Goal: Task Accomplishment & Management: Use online tool/utility

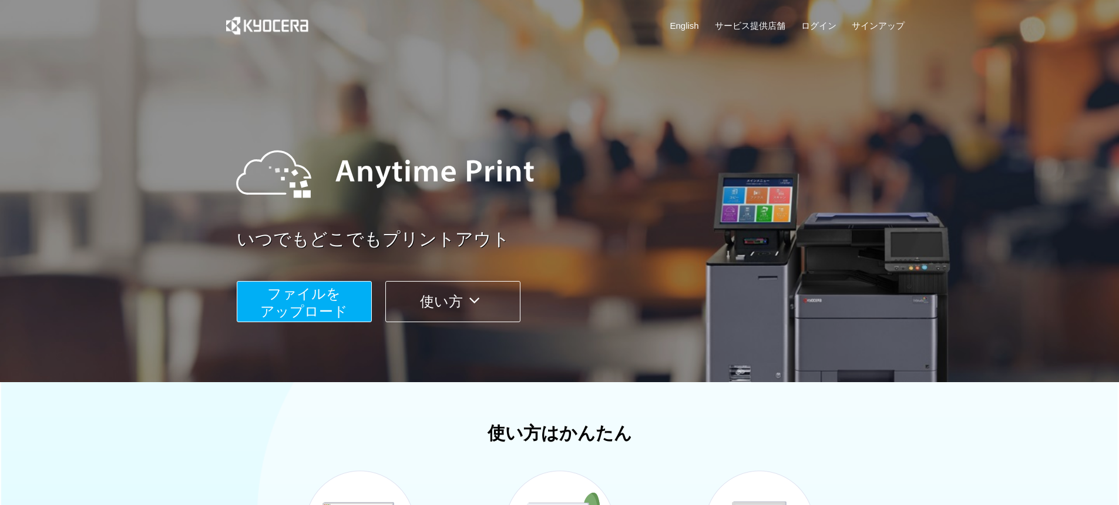
click at [332, 317] on span "ファイルを ​​アップロード" at bounding box center [304, 301] width 88 height 33
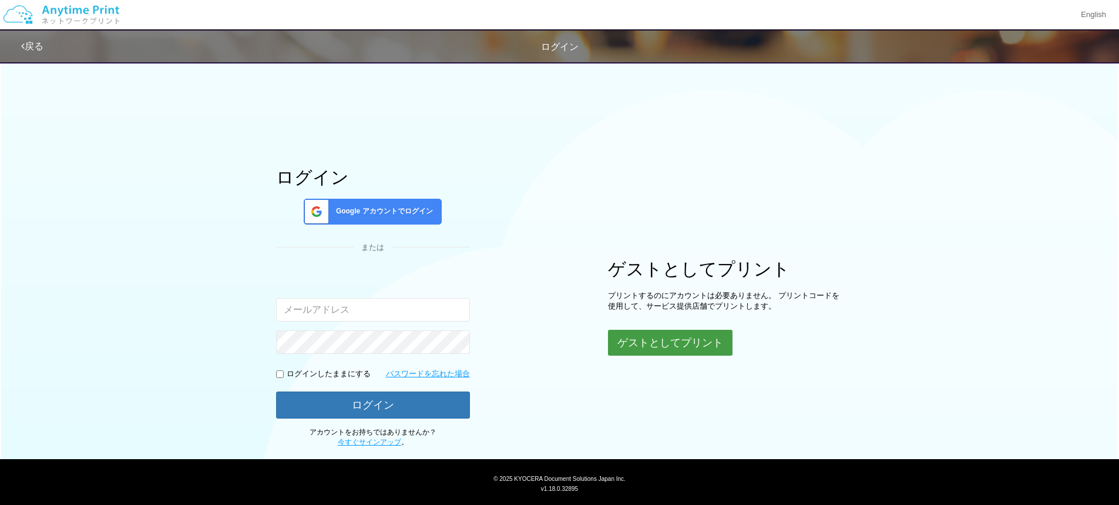
click at [730, 350] on button "ゲストとしてプリント" at bounding box center [670, 343] width 125 height 26
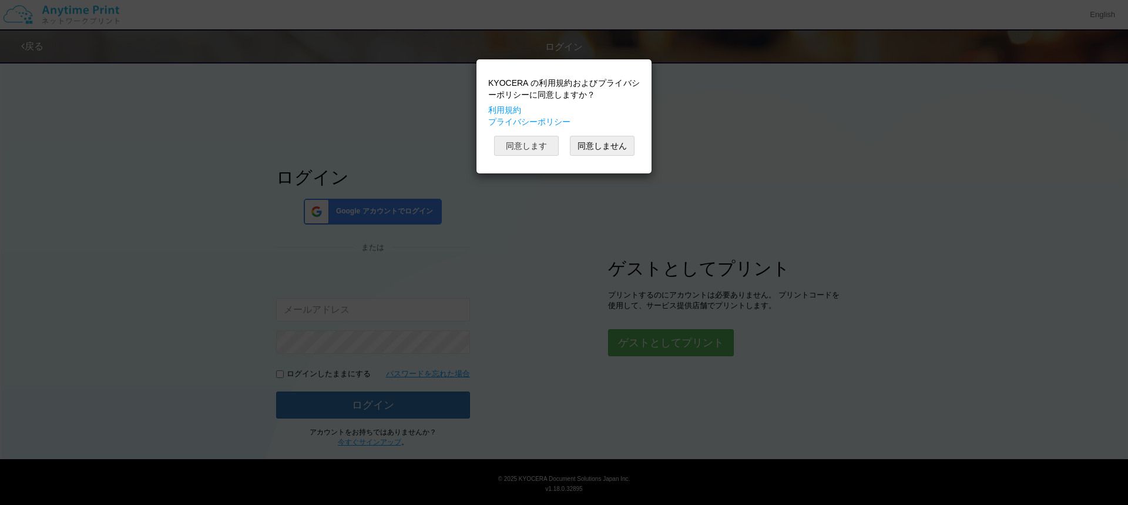
click at [531, 144] on button "同意します" at bounding box center [526, 146] width 65 height 20
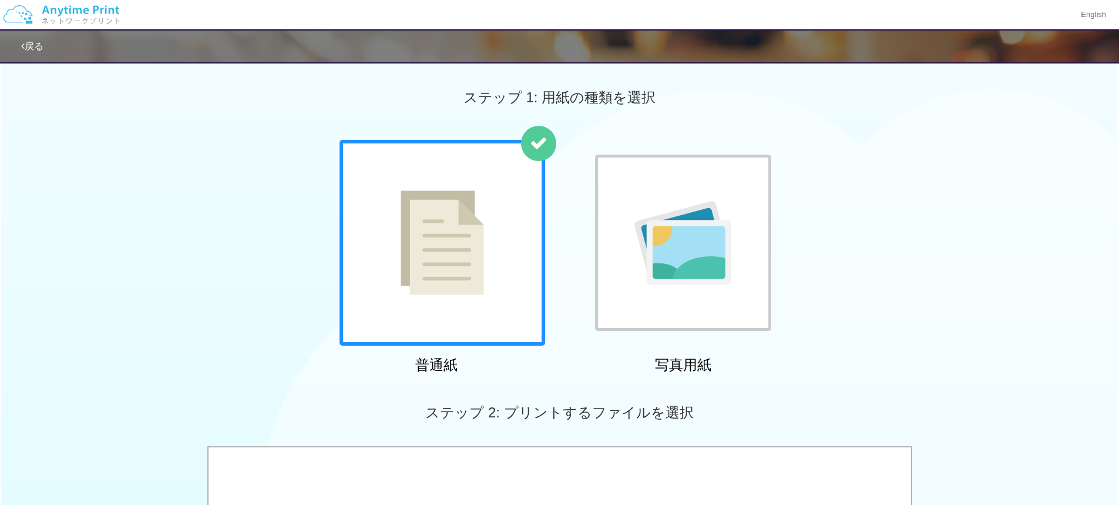
click at [499, 240] on div at bounding box center [443, 243] width 206 height 206
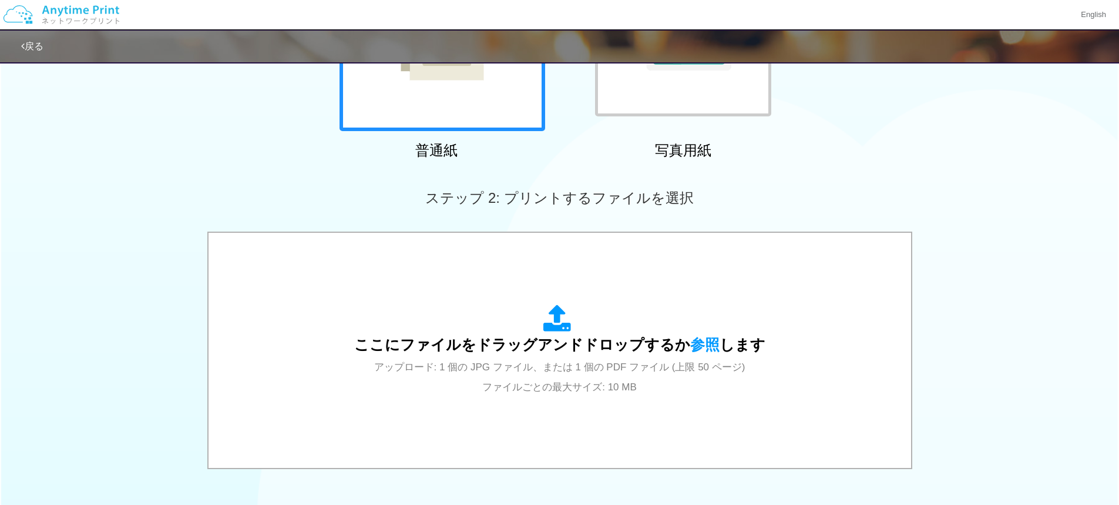
scroll to position [235, 0]
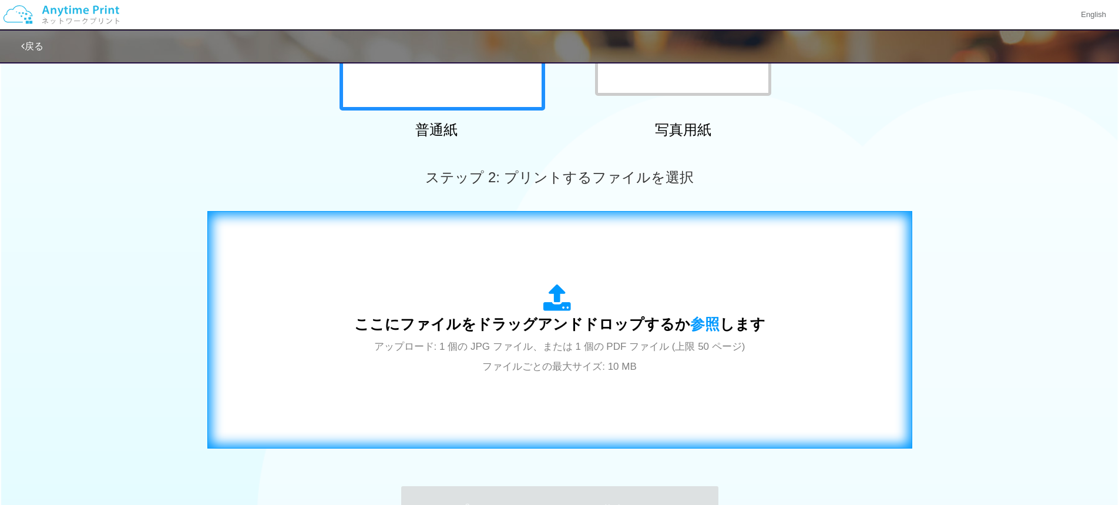
click at [475, 298] on div "ここにファイルをドラッグアンドドロップするか 参照 します アップロード: 1 個の JPG ファイル、または 1 個の PDF ファイル (上限 50 ペー…" at bounding box center [559, 330] width 411 height 92
click at [570, 254] on div "ここにファイルをドラッグアンドドロップするか 参照 します アップロード: 1 個の JPG ファイル、または 1 個の PDF ファイル (上限 50 ペー…" at bounding box center [560, 329] width 680 height 213
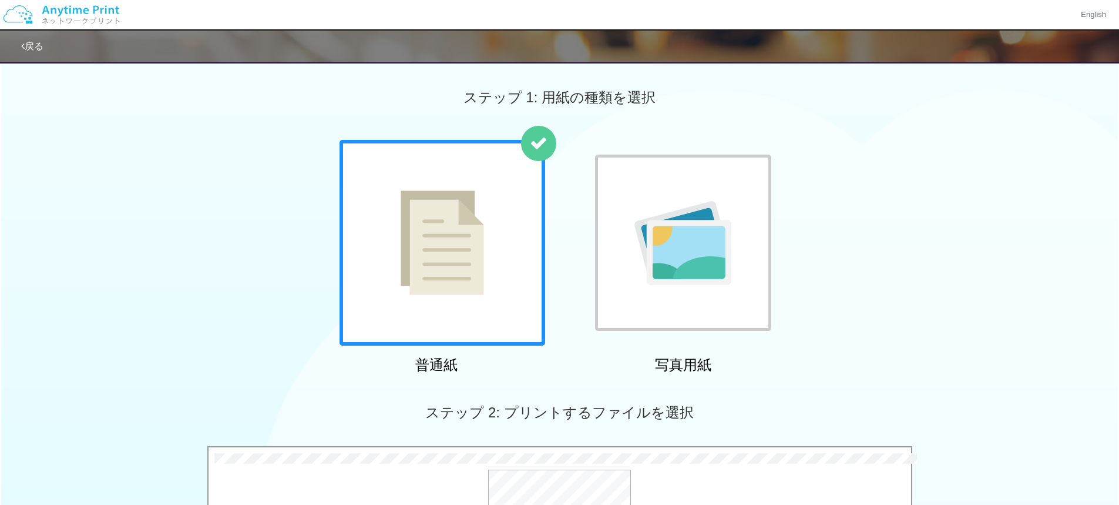
scroll to position [294, 0]
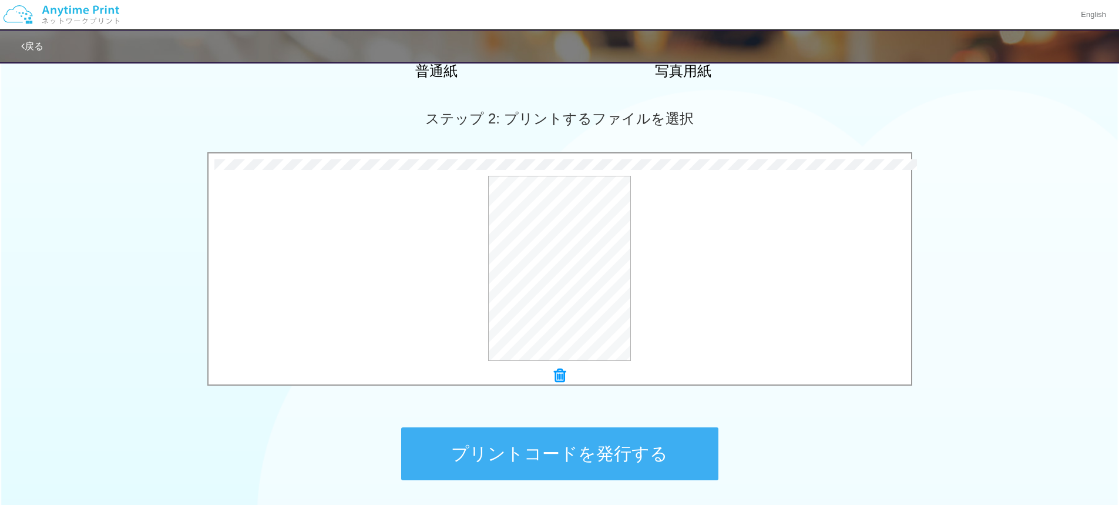
click at [529, 441] on button "プリントコードを発行する" at bounding box center [559, 453] width 317 height 53
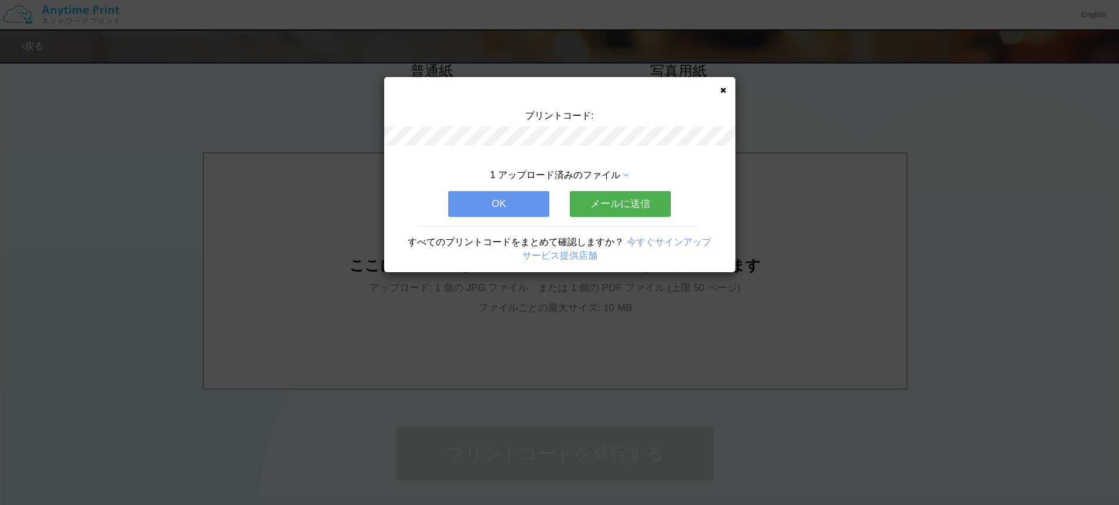
scroll to position [0, 0]
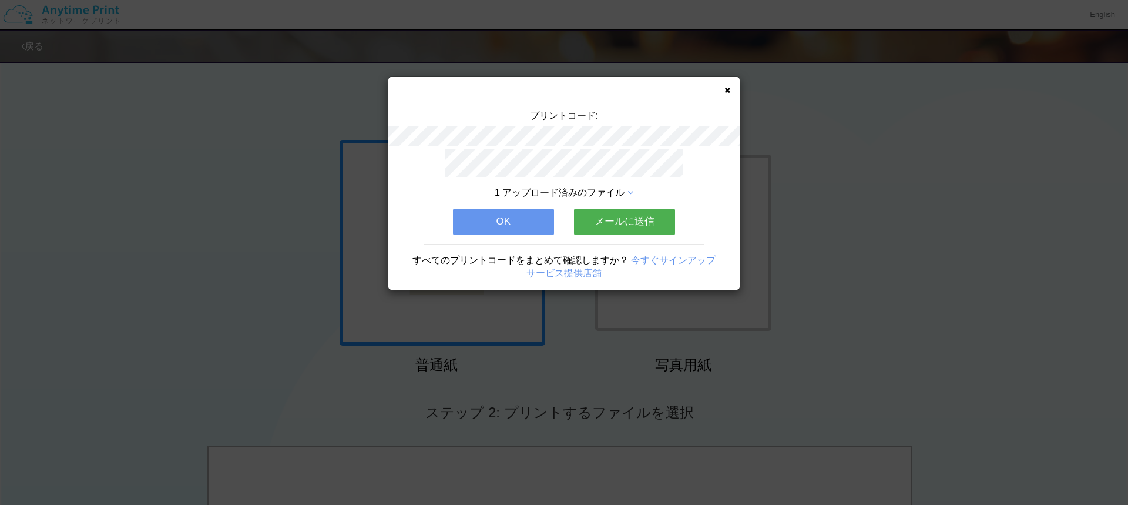
click at [524, 222] on button "OK" at bounding box center [503, 222] width 101 height 26
